Goal: Task Accomplishment & Management: Manage account settings

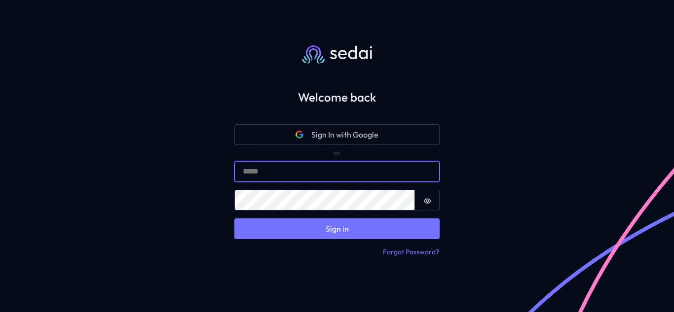
click at [317, 172] on input "Email" at bounding box center [336, 171] width 205 height 21
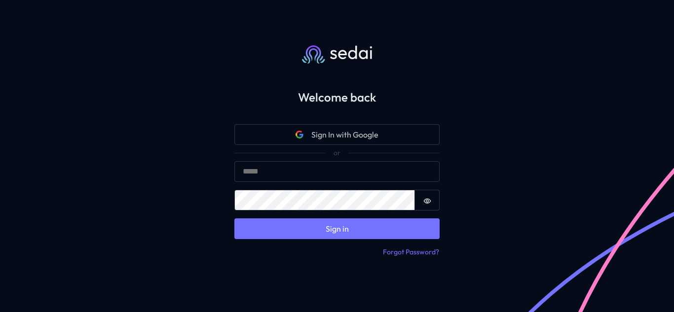
click at [202, 172] on div "Welcome back Sign In with Google Sign in Email Password Password is hidden Sign…" at bounding box center [337, 156] width 674 height 312
click at [428, 205] on icon "Show password" at bounding box center [427, 201] width 8 height 8
click at [474, 161] on div "Welcome back Sign In with Google Sign in Email Password Password is shown Sign …" at bounding box center [337, 156] width 674 height 312
click at [441, 196] on form "Sign In with Google Sign in Email Password Password is shown Sign in" at bounding box center [337, 182] width 237 height 146
click at [426, 201] on icon "Show password" at bounding box center [427, 201] width 7 height 6
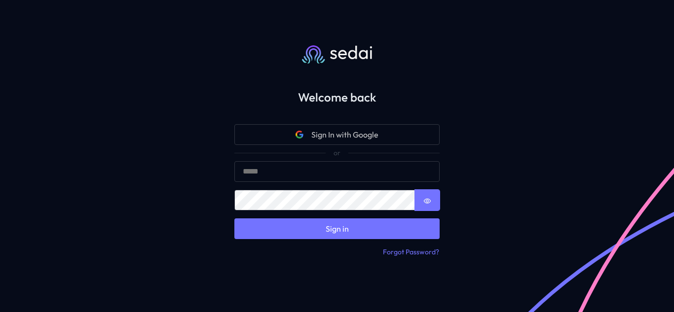
click at [426, 201] on icon "Show password" at bounding box center [427, 201] width 7 height 5
click at [426, 201] on icon "Show password" at bounding box center [427, 201] width 7 height 6
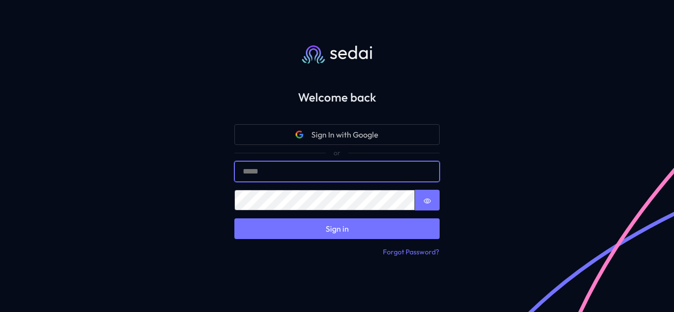
click at [274, 179] on input "Email" at bounding box center [336, 171] width 205 height 21
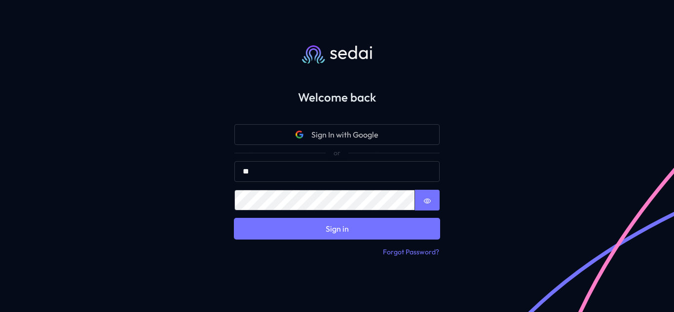
click at [311, 235] on button "Sign in" at bounding box center [336, 229] width 205 height 21
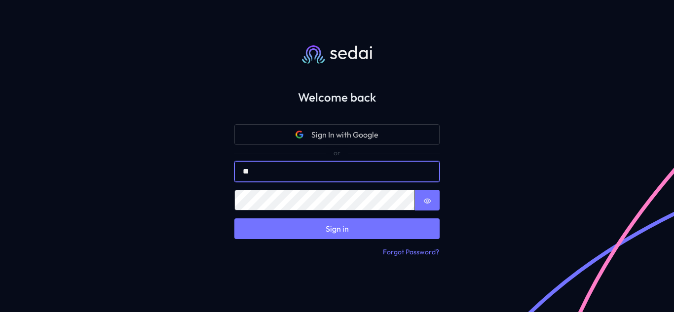
click at [272, 173] on input "**" at bounding box center [336, 171] width 205 height 21
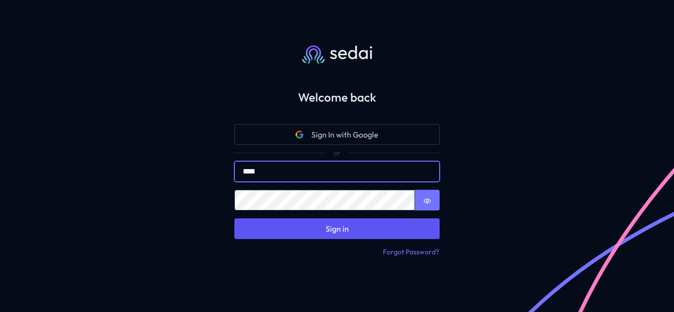
type input "****"
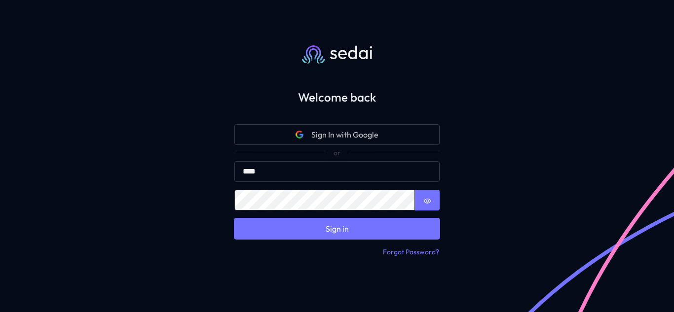
click at [308, 228] on button "Sign in" at bounding box center [336, 229] width 205 height 21
